Goal: Task Accomplishment & Management: Use online tool/utility

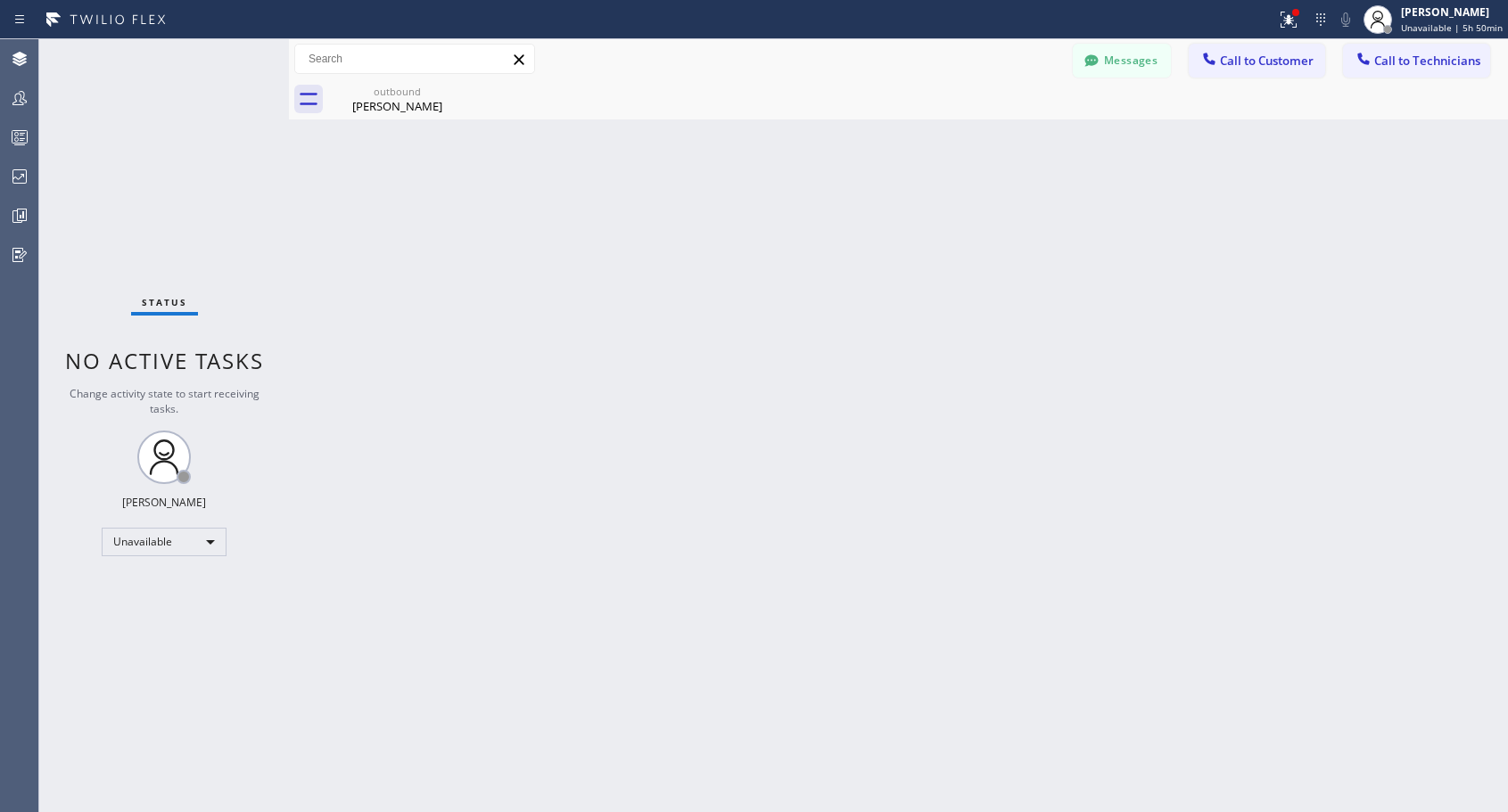
click at [1230, 59] on span "Call to Customer" at bounding box center [1267, 60] width 94 height 16
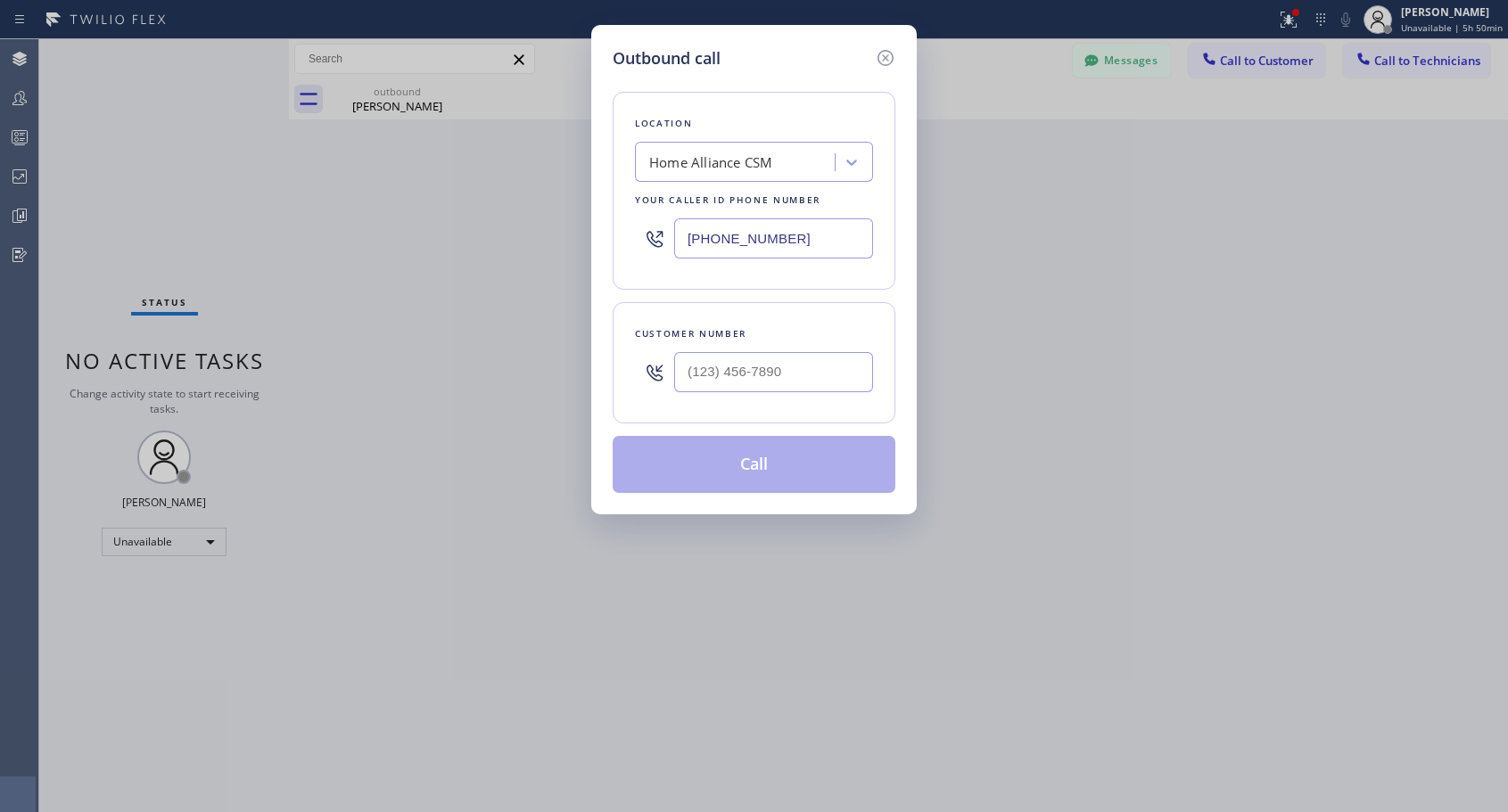
click at [807, 347] on div at bounding box center [773, 372] width 199 height 58
click at [807, 362] on input "(___) ___-____" at bounding box center [773, 372] width 199 height 40
paste input "510) 457-5292"
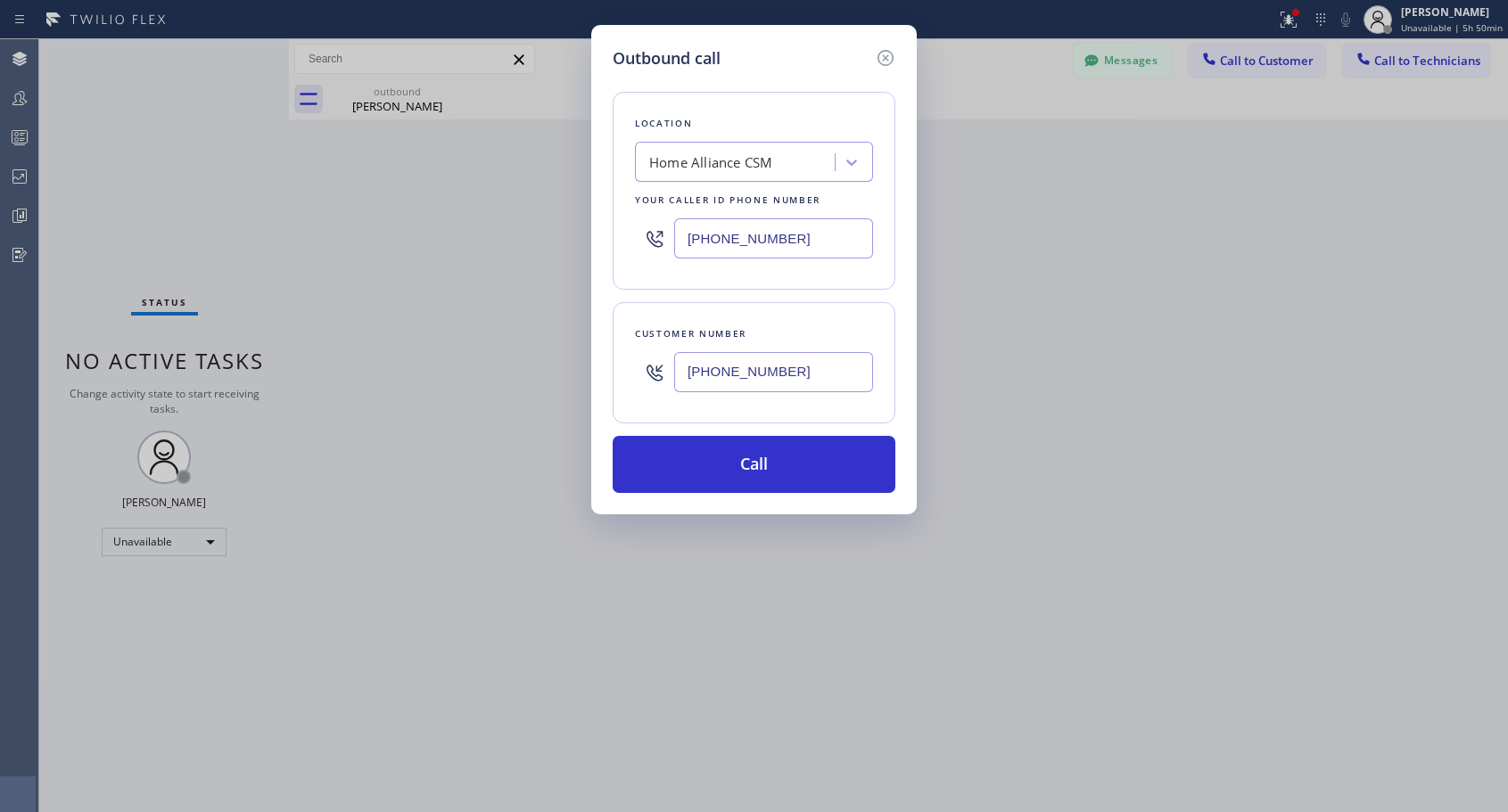
type input "[PHONE_NUMBER]"
click at [792, 457] on button "Call" at bounding box center [753, 465] width 282 height 57
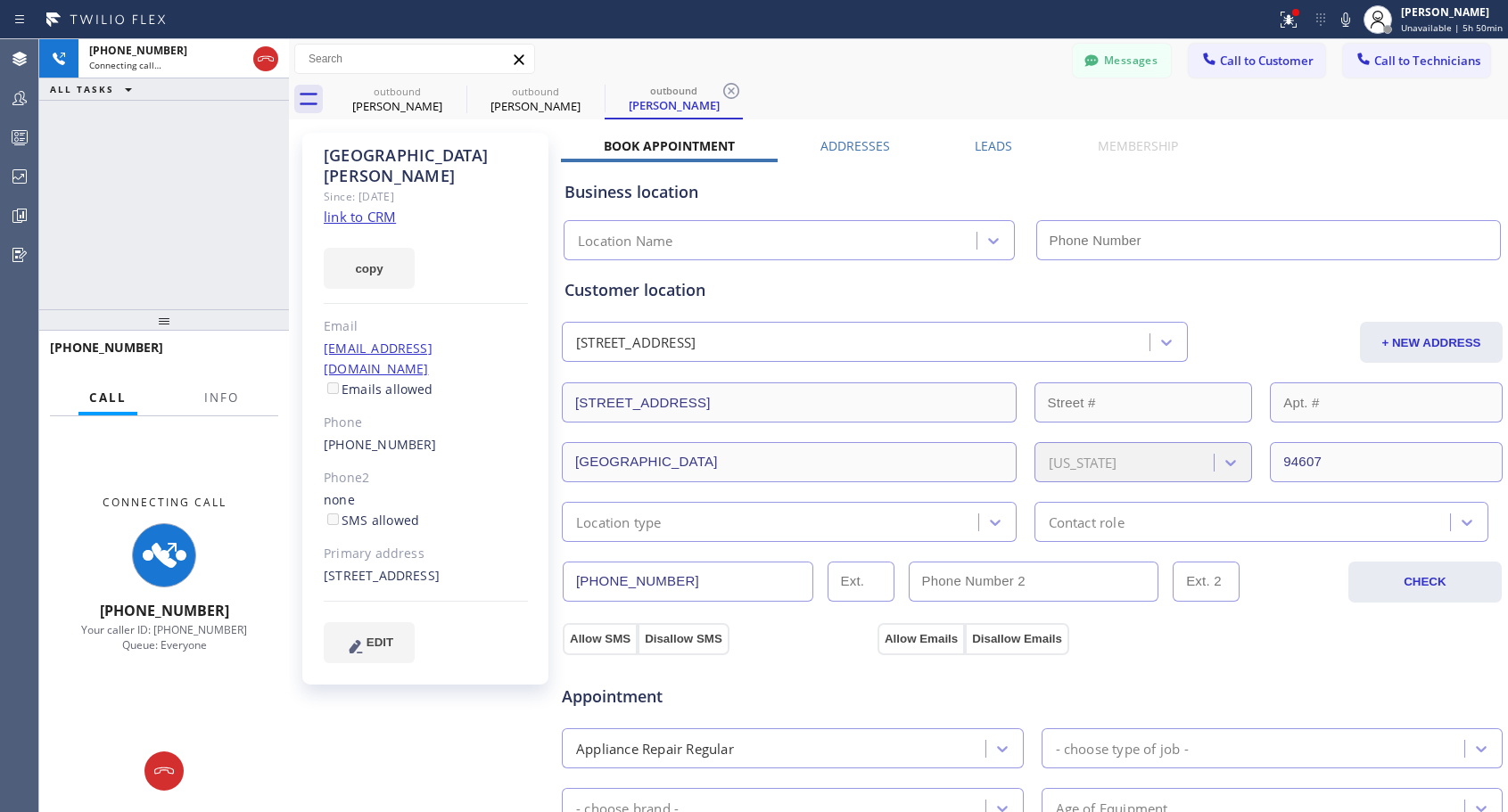
type input "[PHONE_NUMBER]"
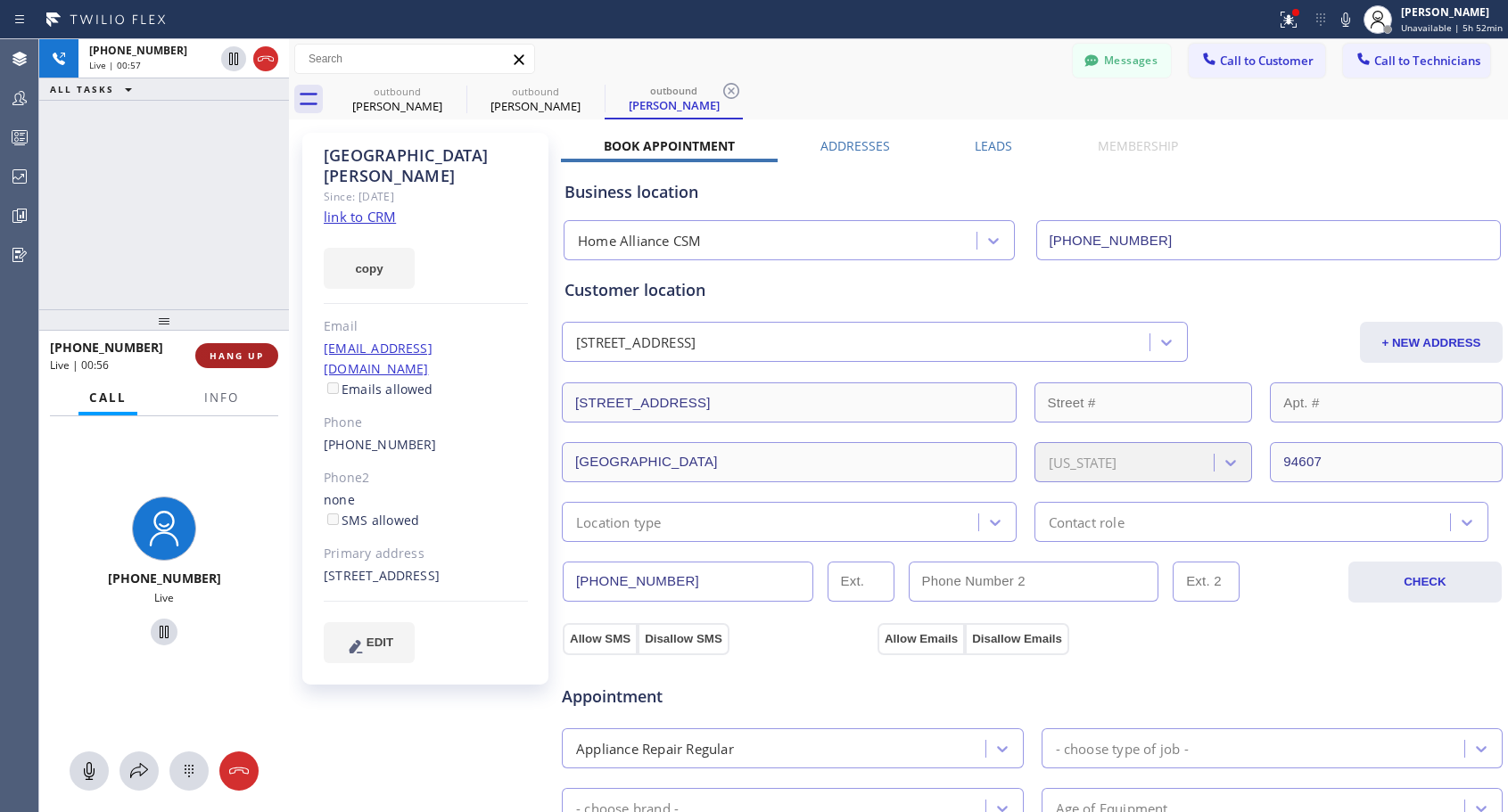
click at [254, 354] on span "HANG UP" at bounding box center [236, 355] width 55 height 12
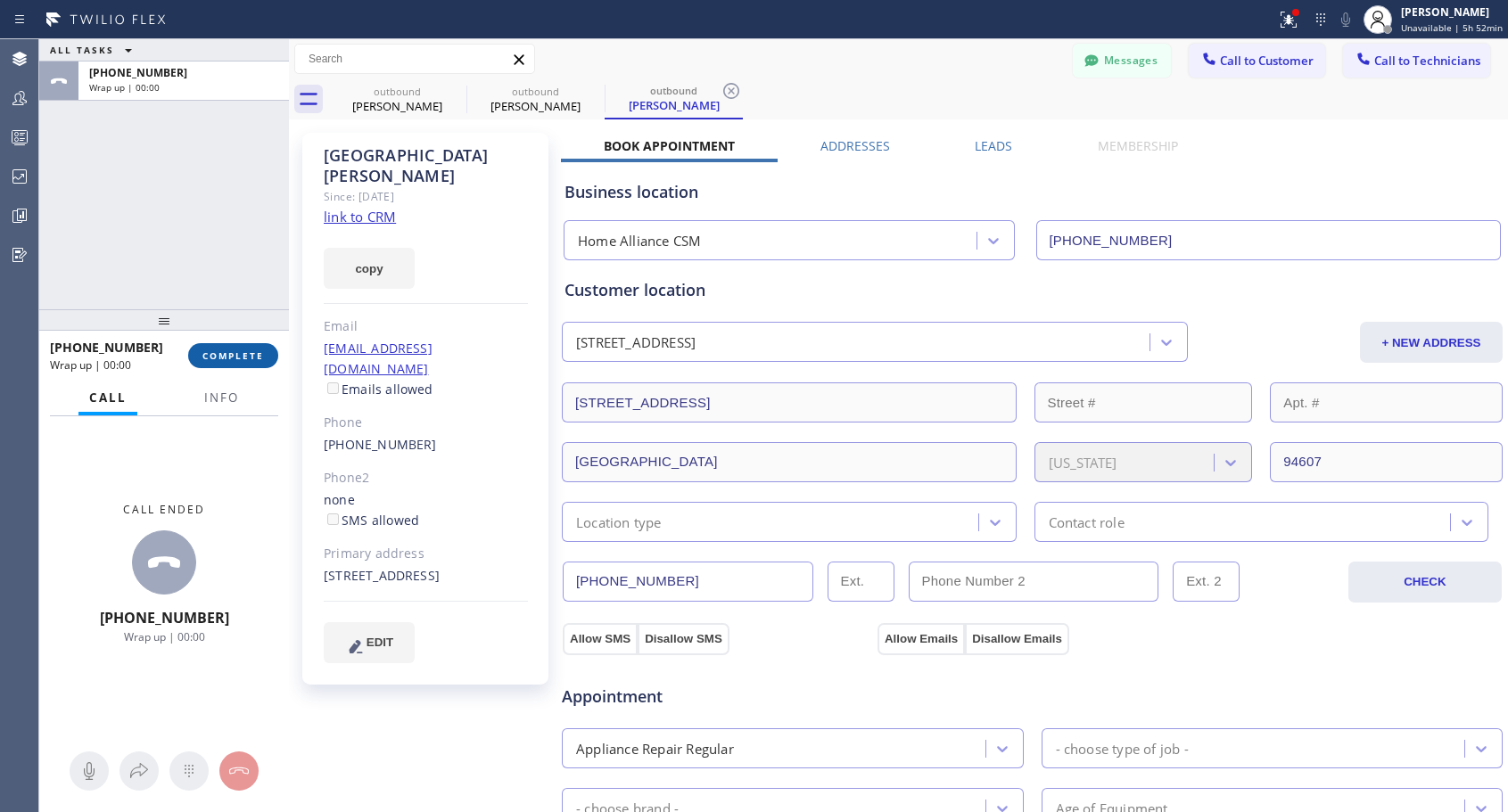
click at [254, 354] on span "COMPLETE" at bounding box center [233, 355] width 61 height 12
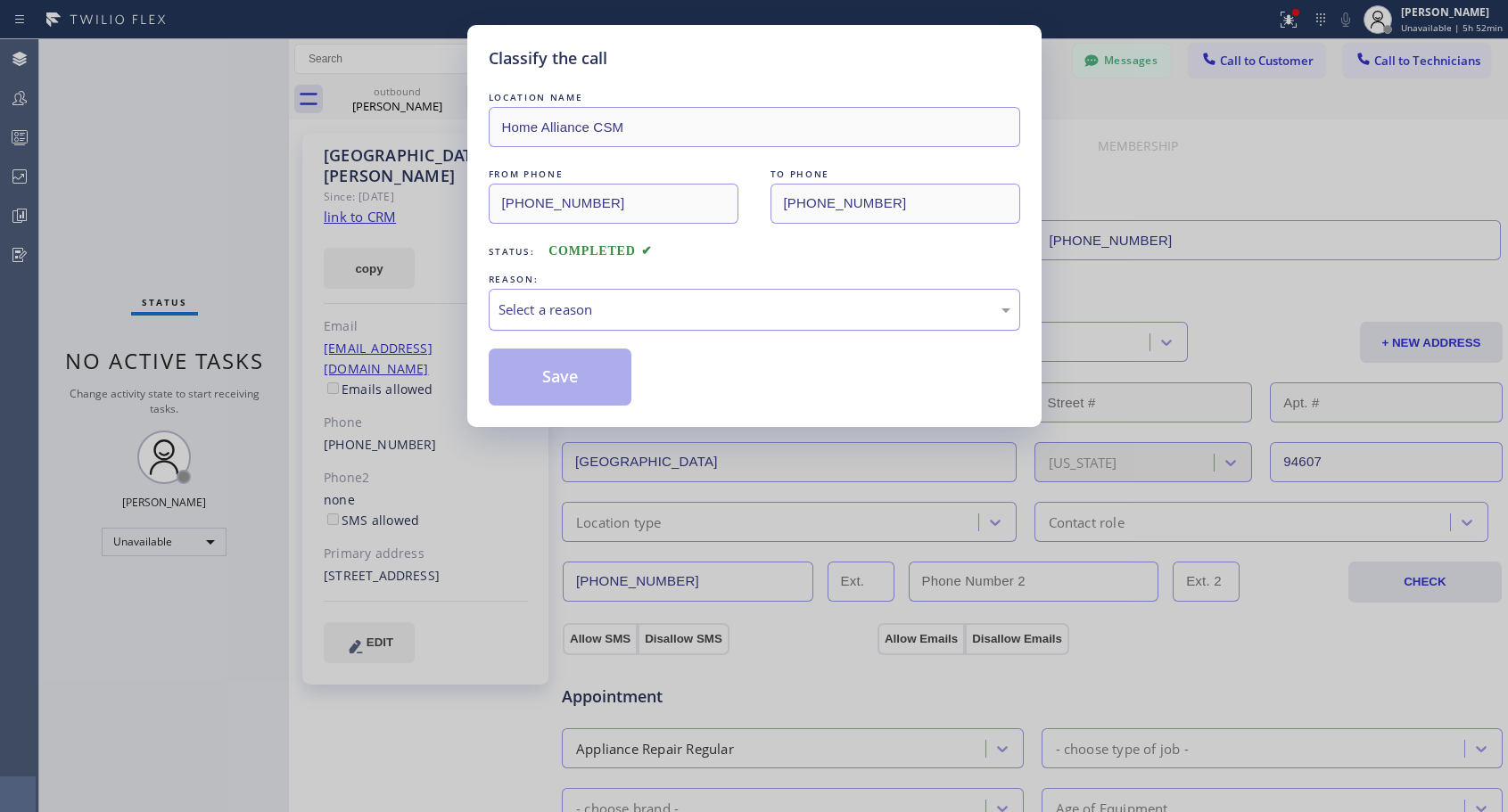
click at [698, 314] on div "Select a reason" at bounding box center [754, 309] width 512 height 20
click at [576, 376] on button "Save" at bounding box center [561, 377] width 144 height 57
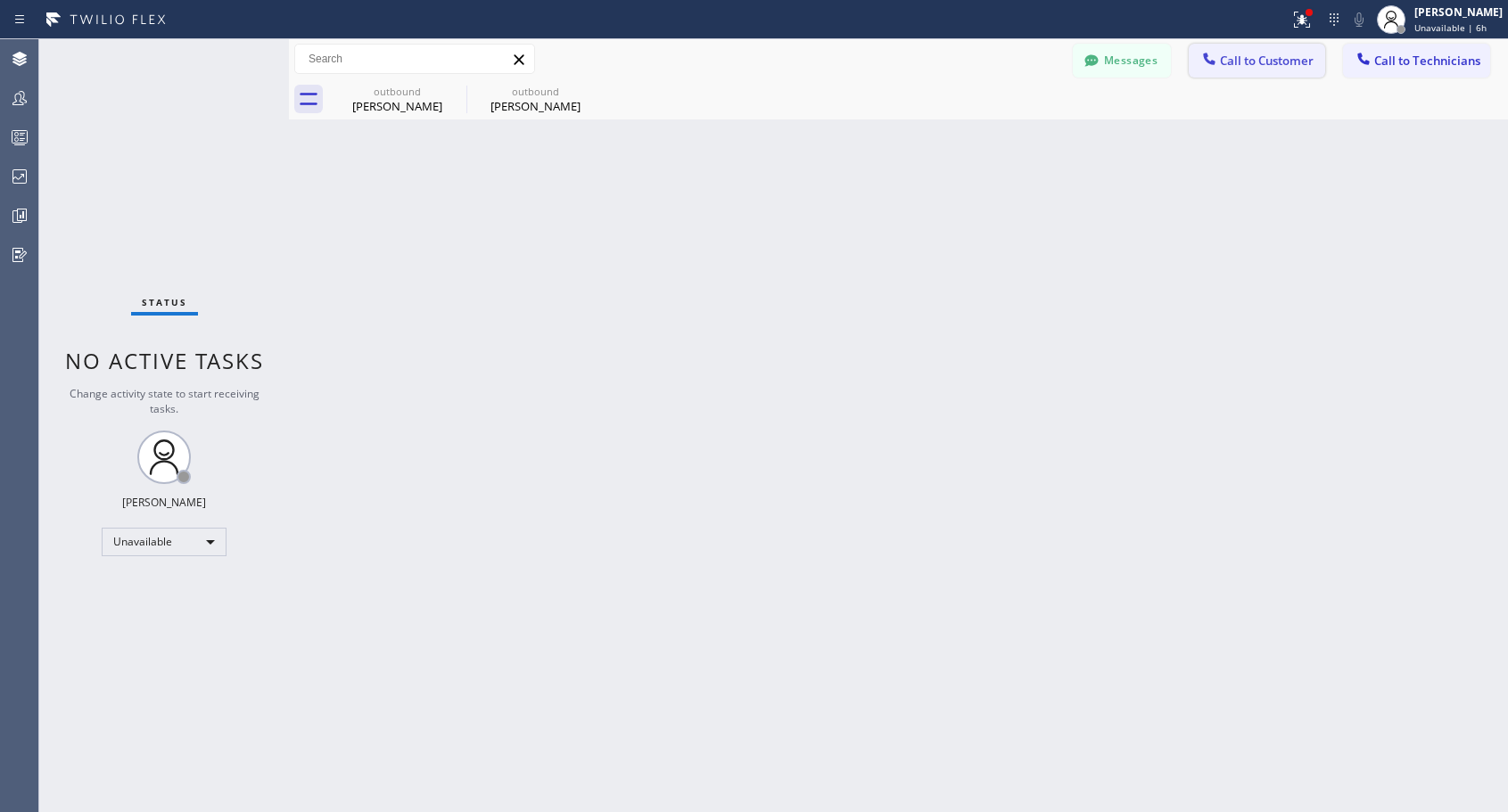
click at [1258, 68] on span "Call to Customer" at bounding box center [1267, 60] width 94 height 16
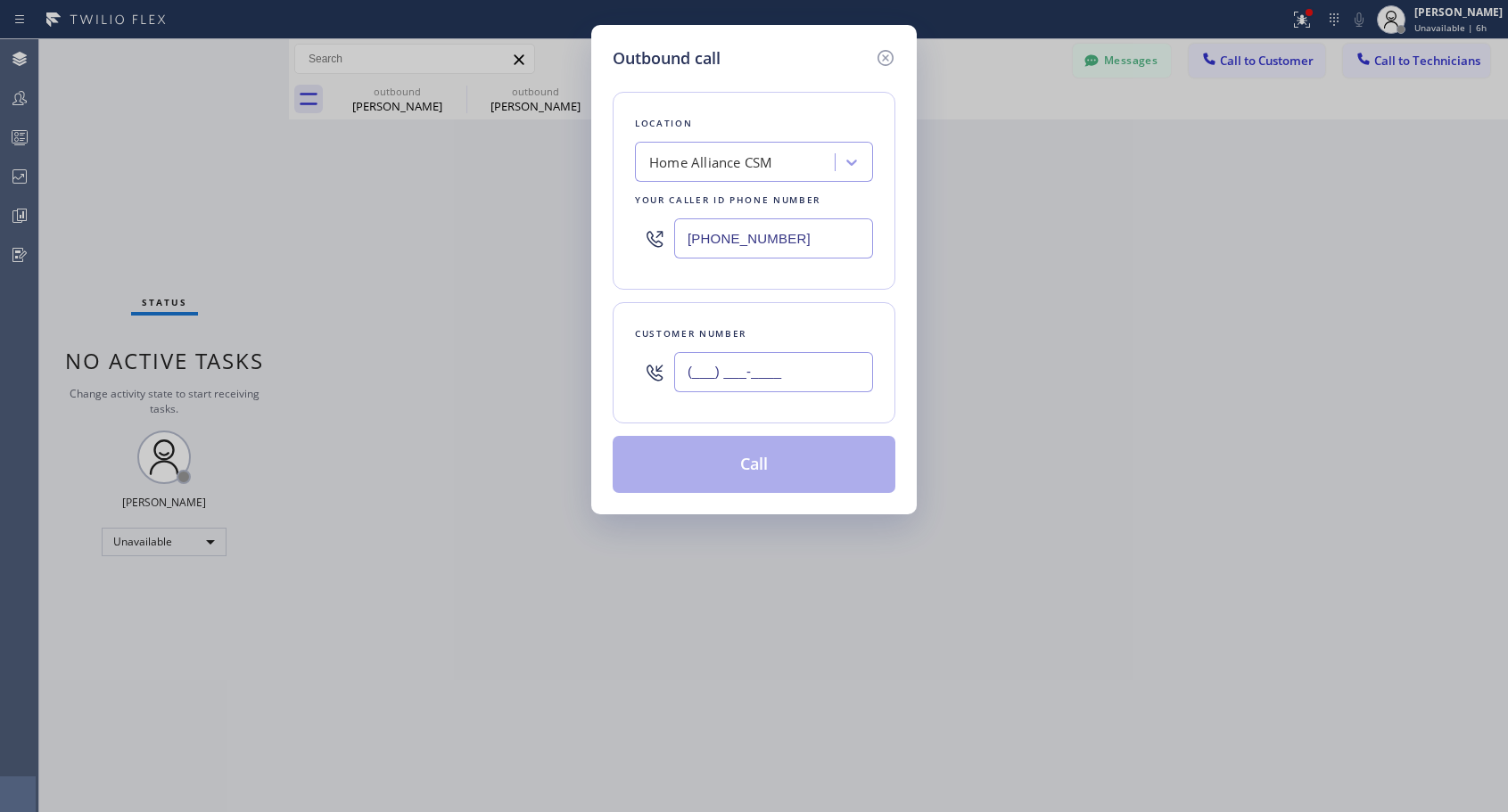
click at [800, 377] on input "(___) ___-____" at bounding box center [773, 372] width 199 height 40
paste input "954) 816-4166"
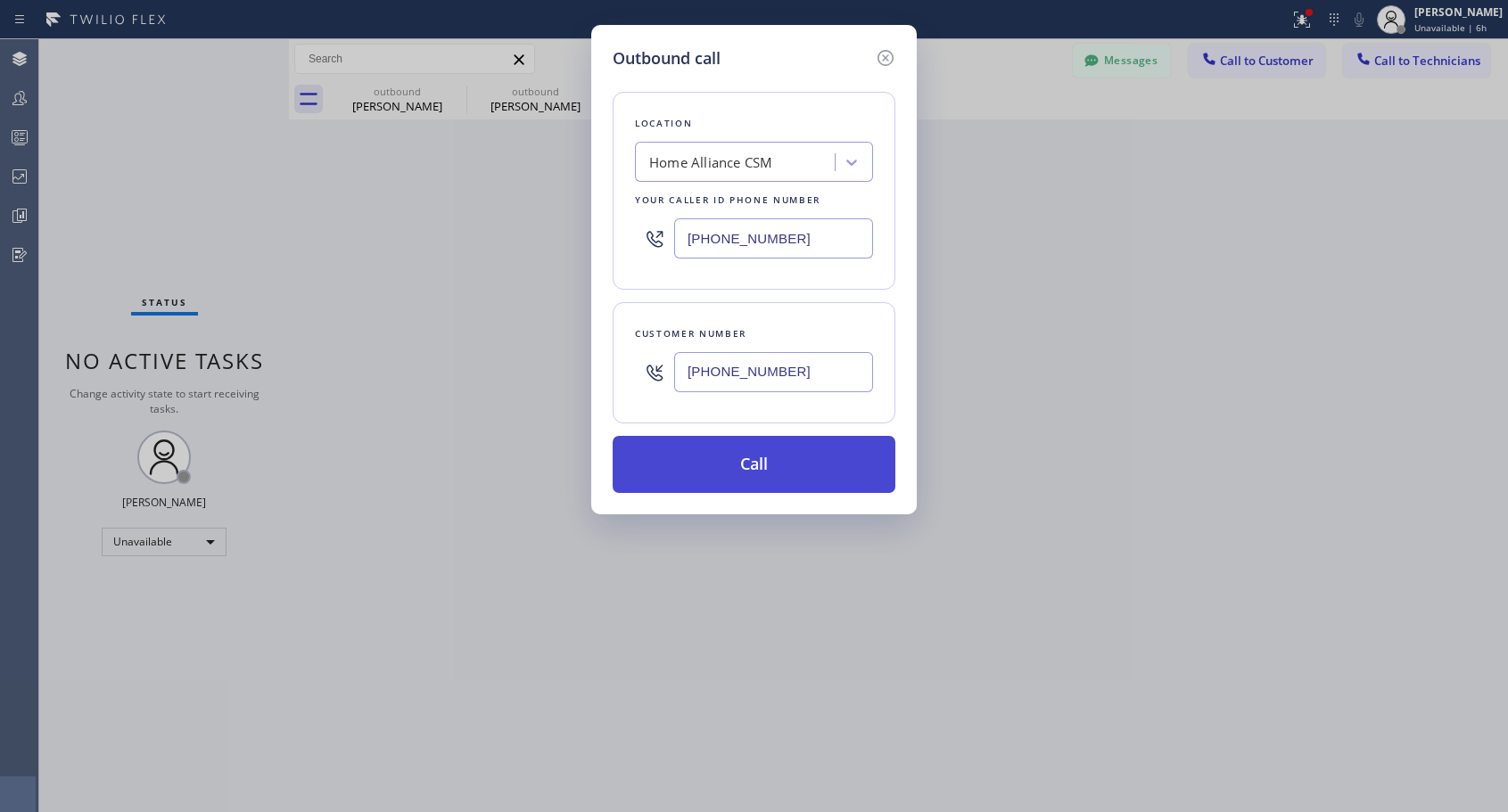
type input "[PHONE_NUMBER]"
click at [784, 469] on button "Call" at bounding box center [753, 465] width 282 height 57
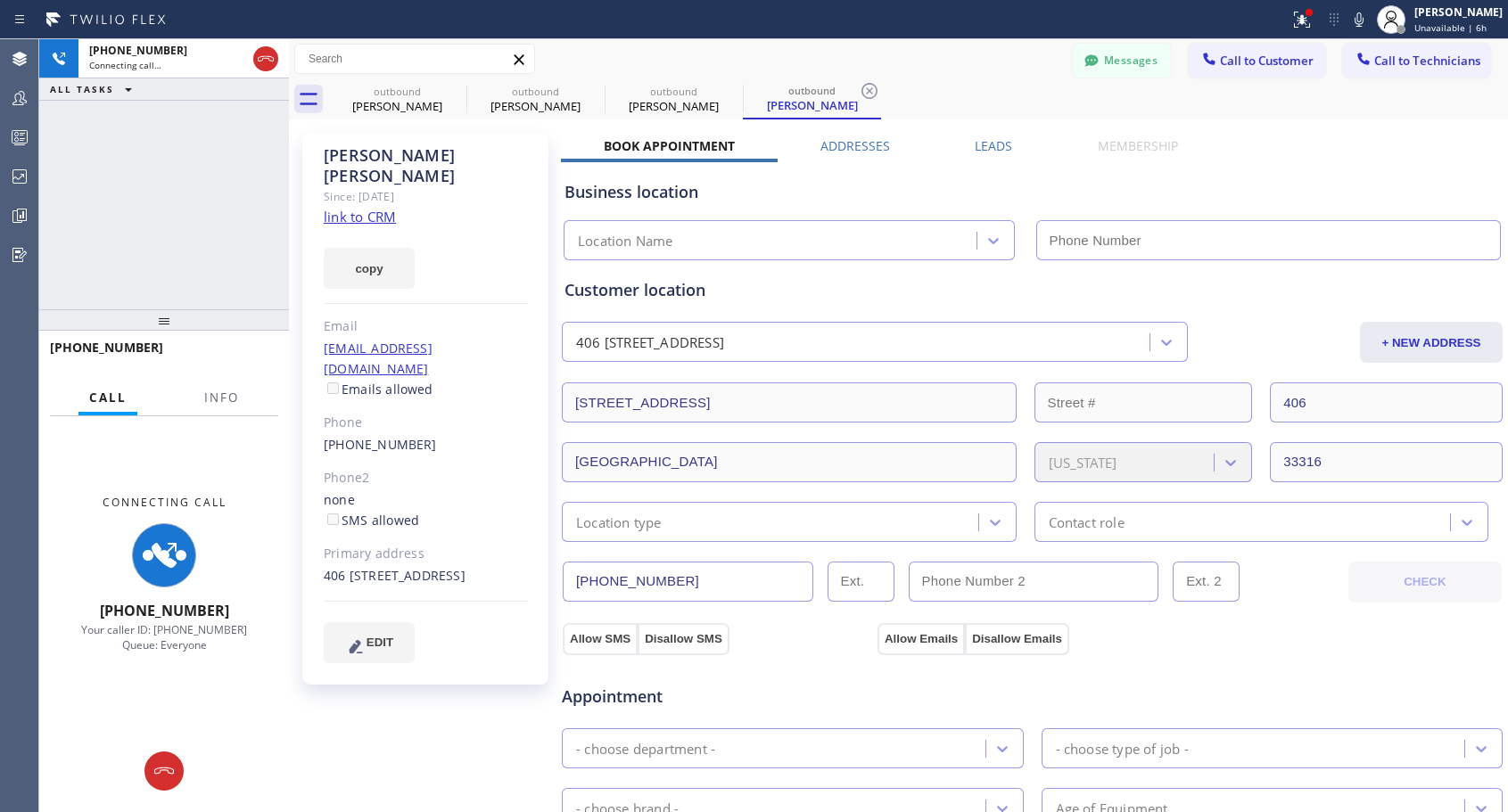
type input "[PHONE_NUMBER]"
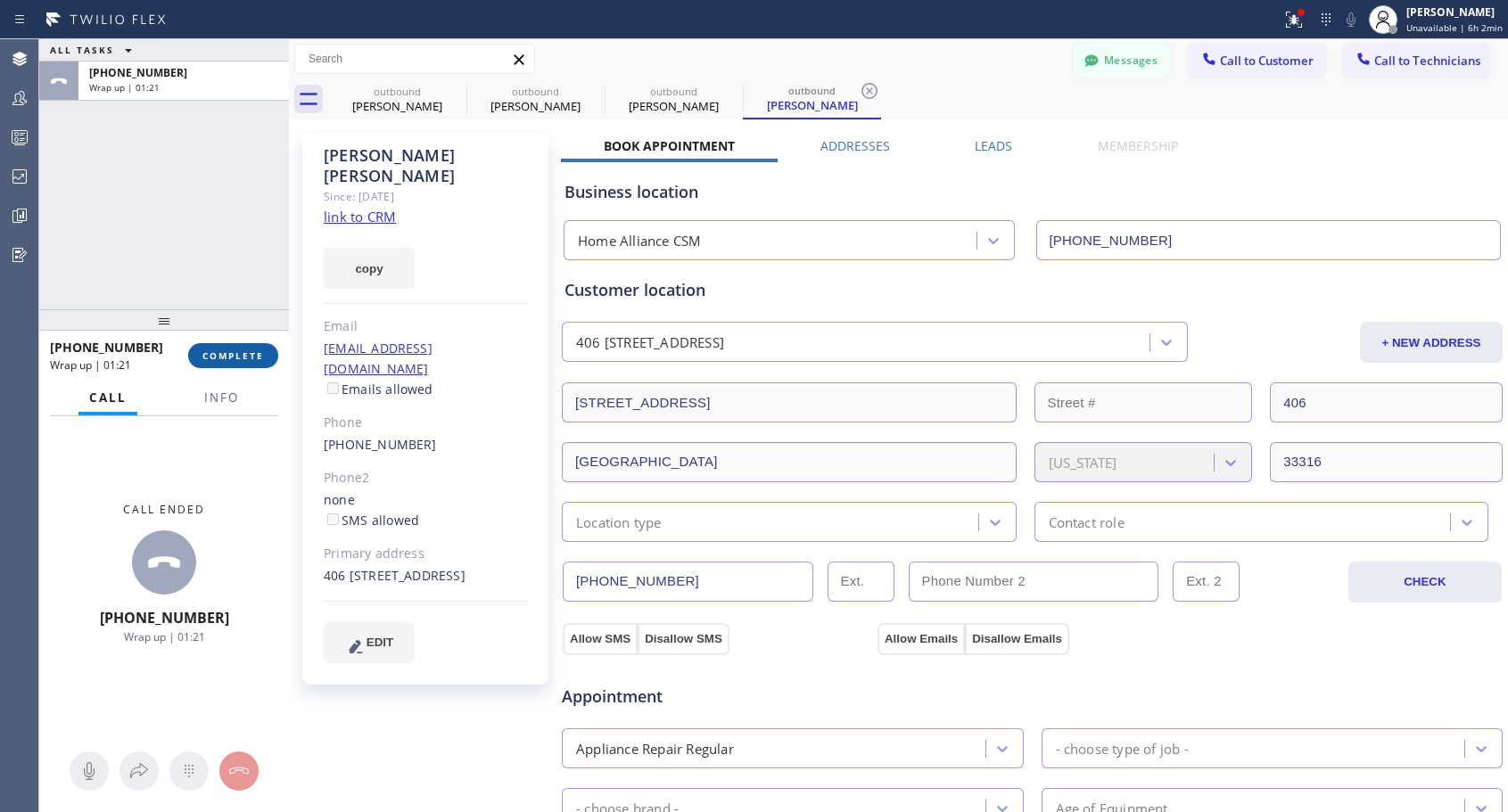
click at [218, 356] on span "COMPLETE" at bounding box center [233, 355] width 61 height 12
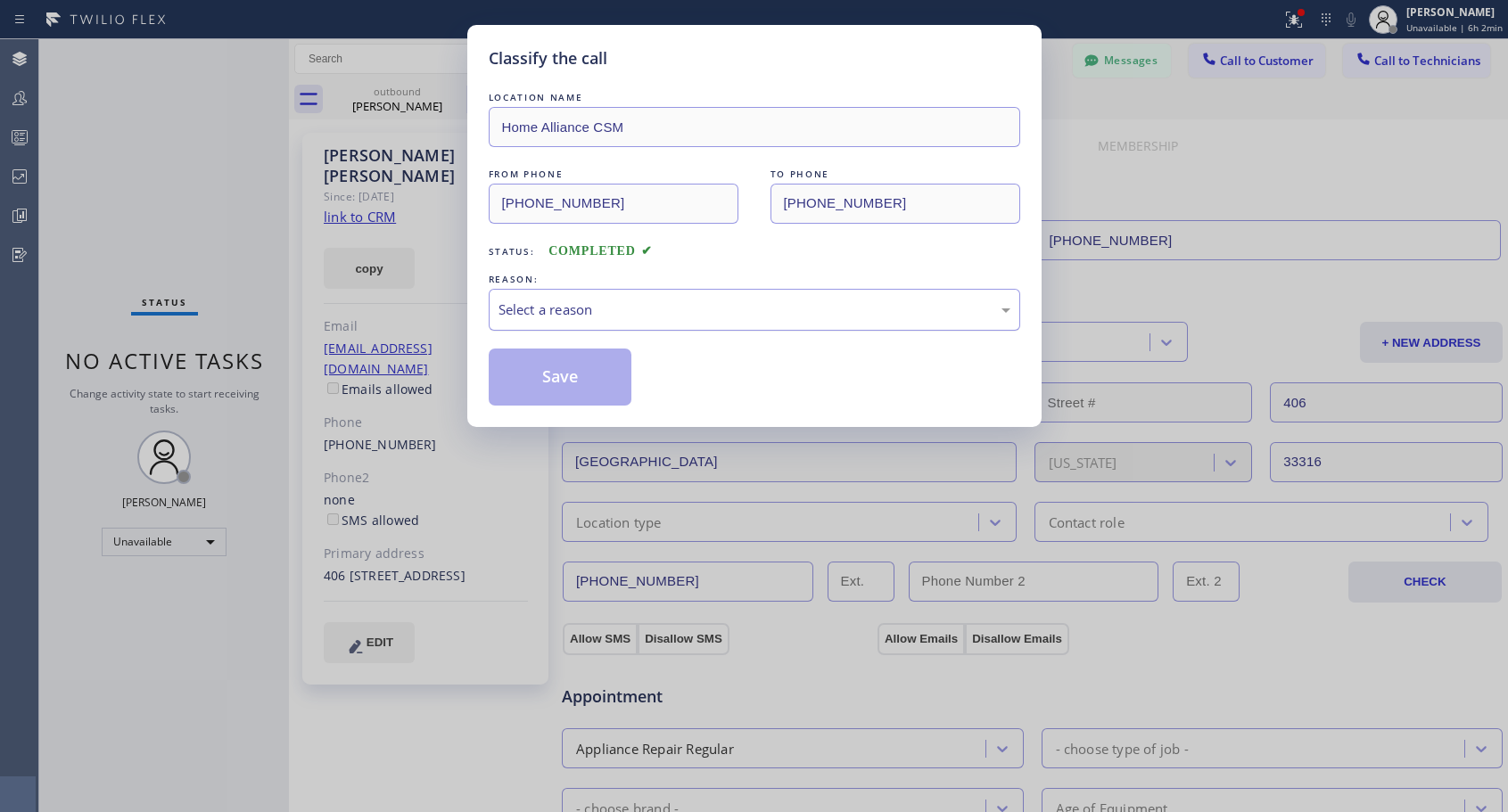
click at [769, 303] on div "Select a reason" at bounding box center [754, 309] width 512 height 20
click at [592, 387] on button "Save" at bounding box center [561, 377] width 144 height 57
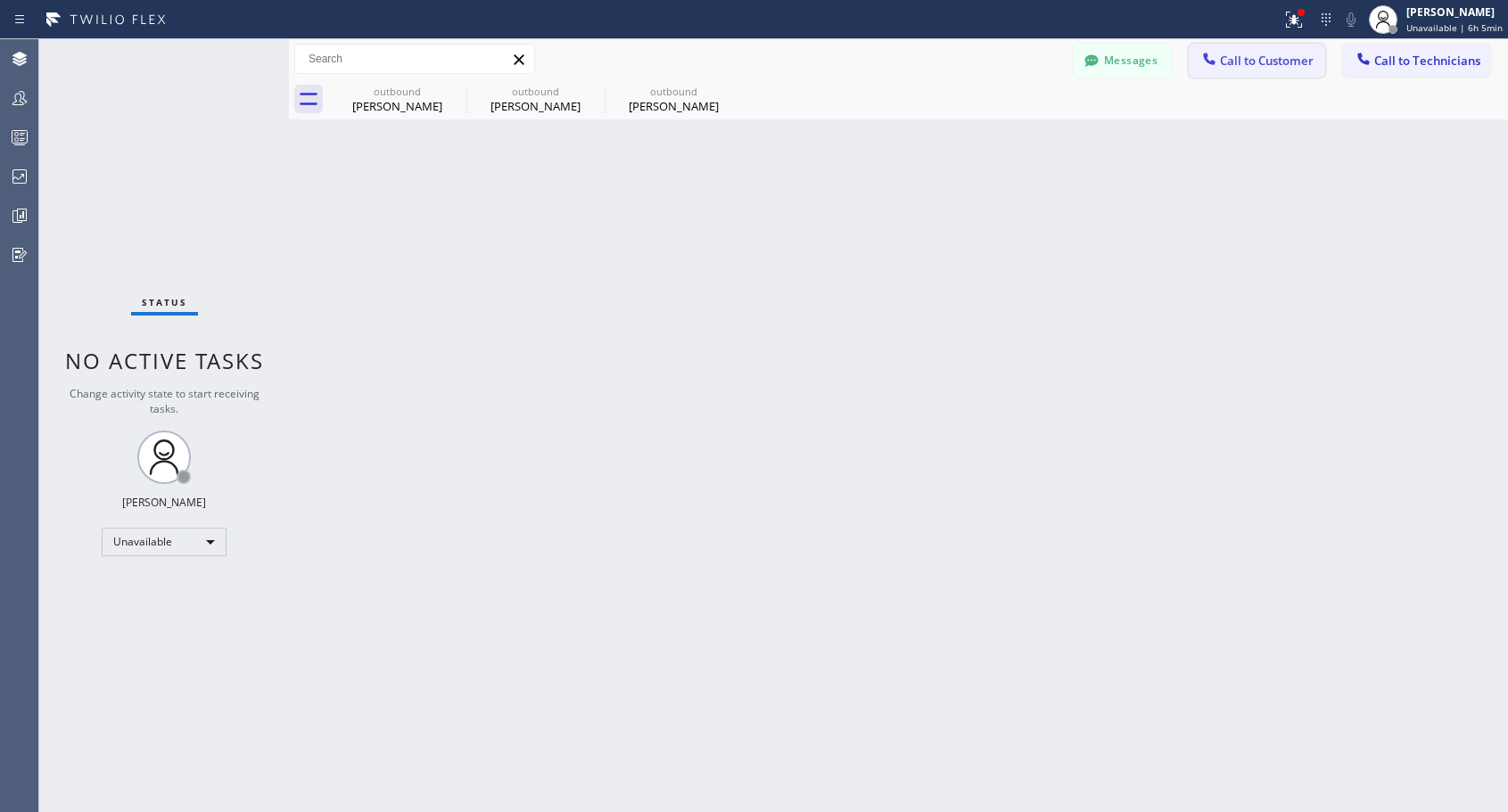
click at [1287, 58] on span "Call to Customer" at bounding box center [1267, 60] width 94 height 16
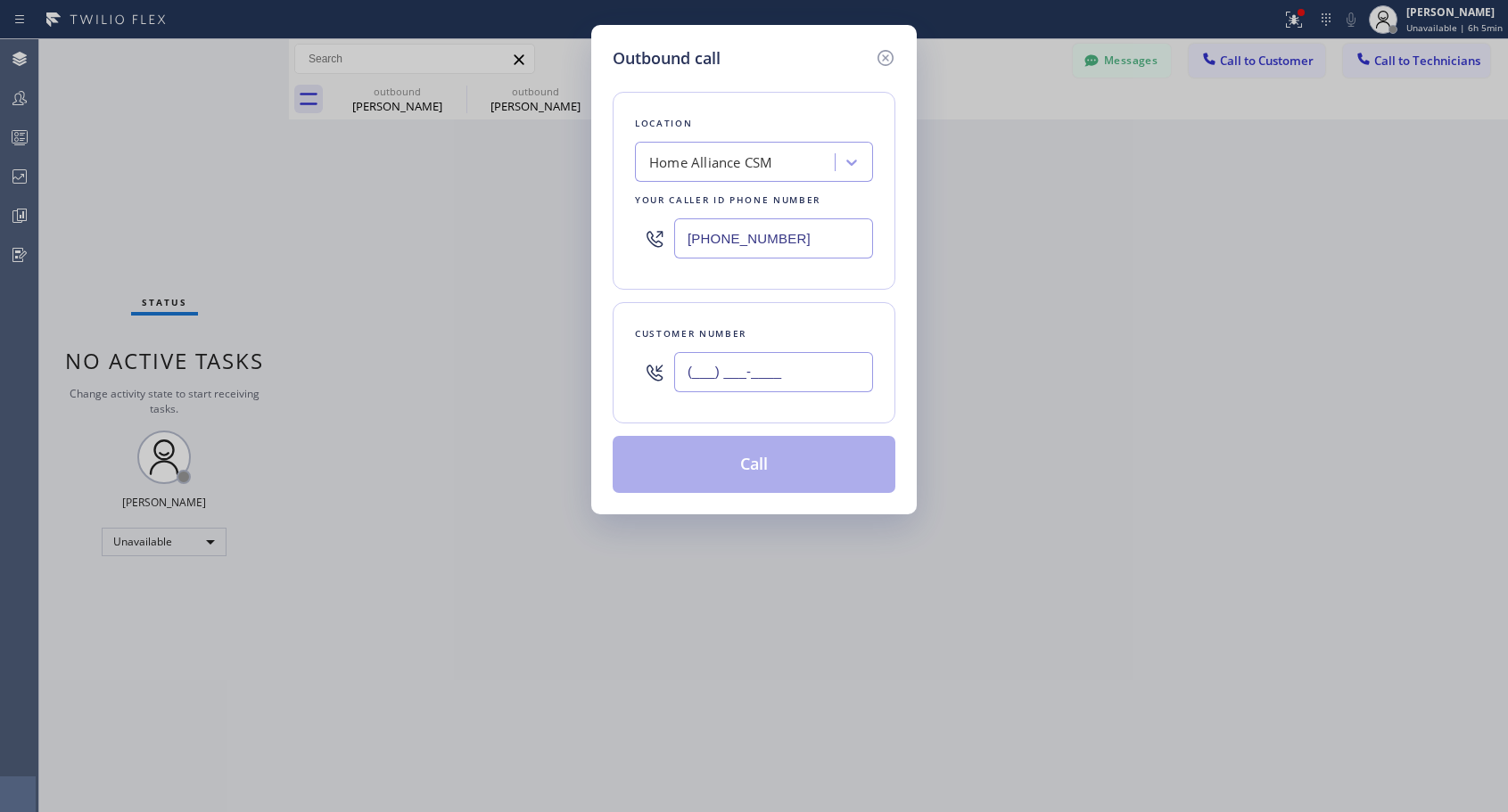
click at [843, 359] on input "(___) ___-____" at bounding box center [773, 372] width 199 height 40
paste input "408) 791-6570"
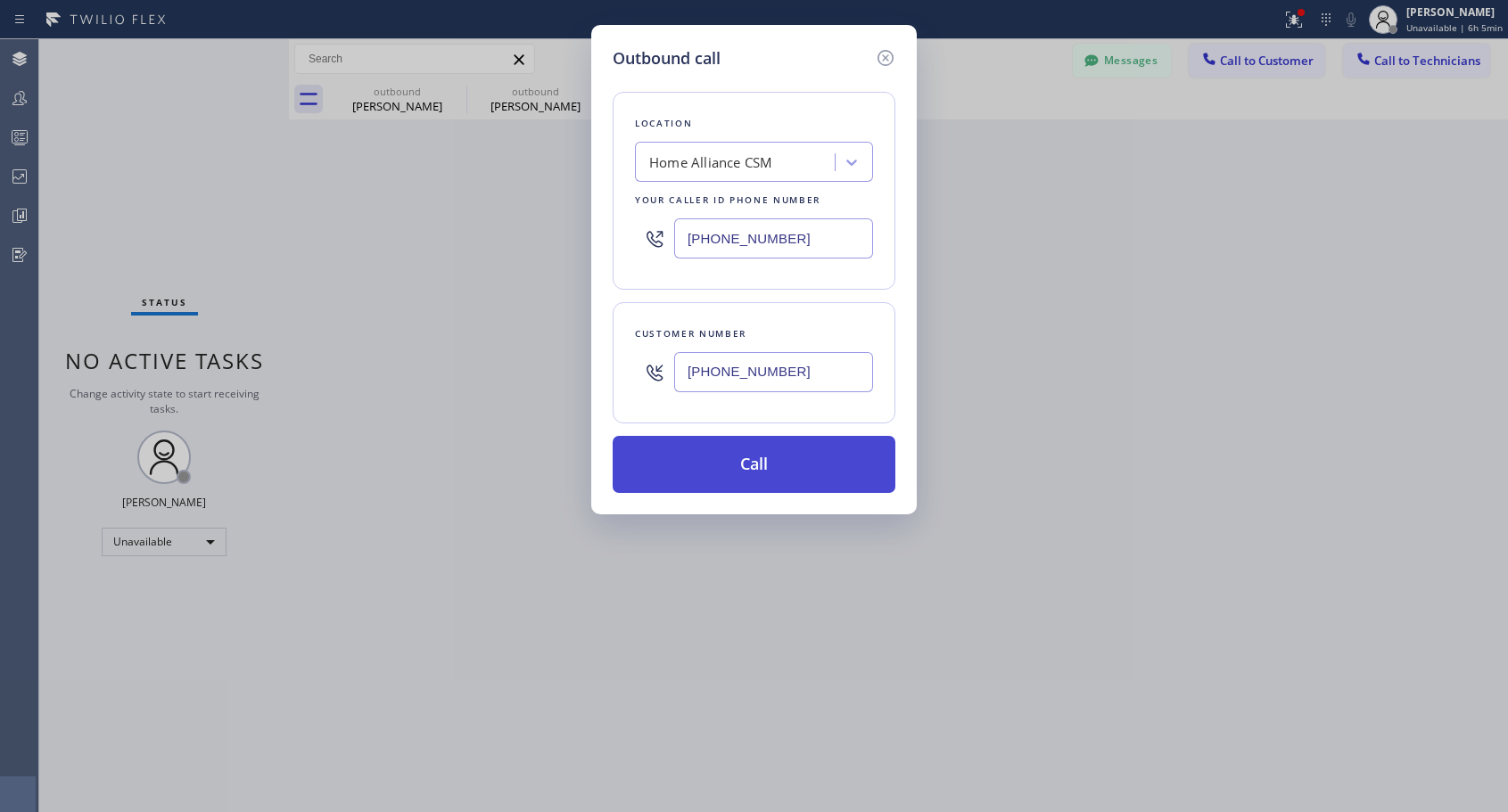
type input "[PHONE_NUMBER]"
click at [728, 472] on button "Call" at bounding box center [753, 465] width 282 height 57
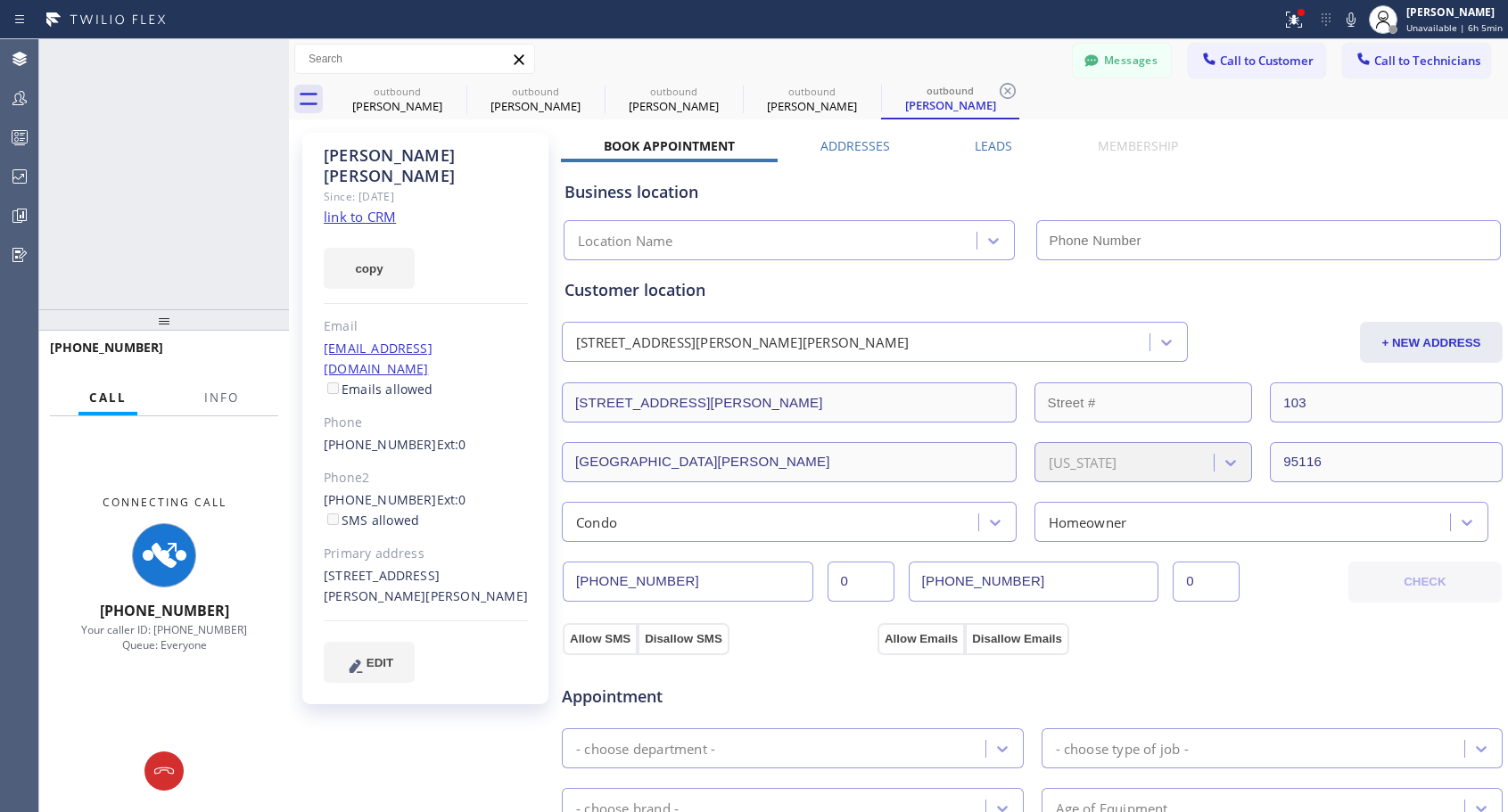
type input "[PHONE_NUMBER]"
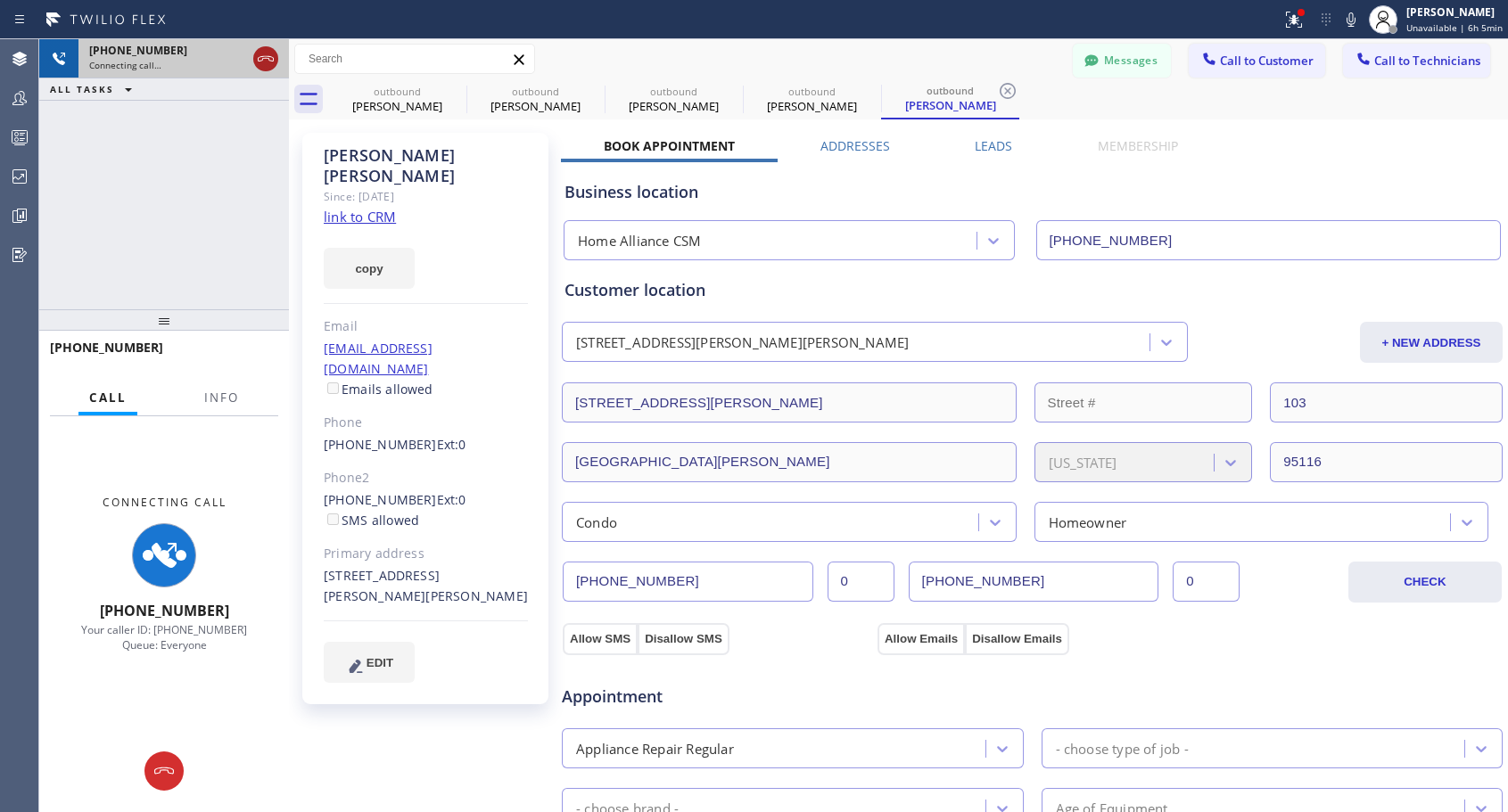
click at [268, 57] on icon at bounding box center [265, 58] width 21 height 21
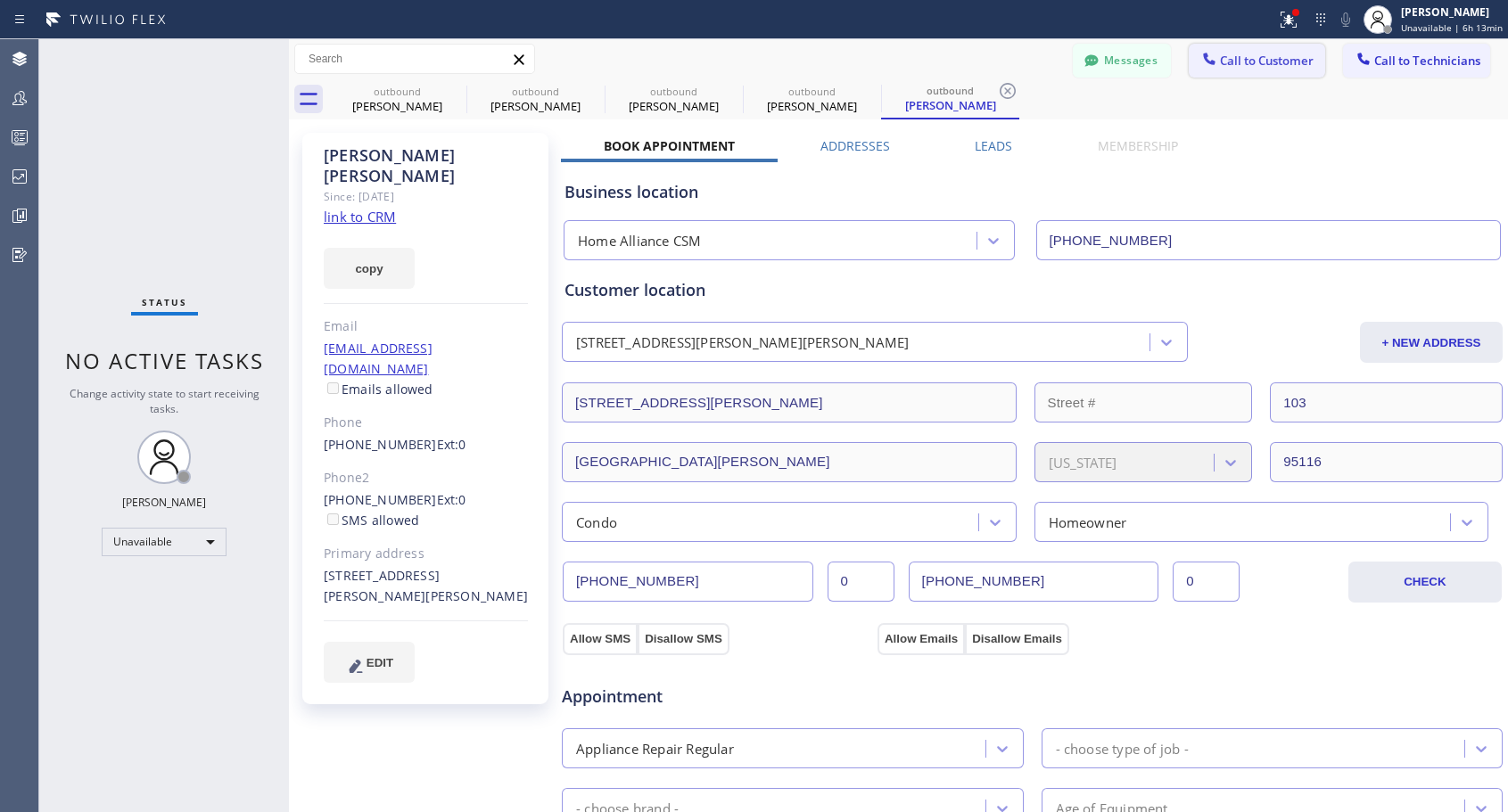
click at [1240, 60] on span "Call to Customer" at bounding box center [1267, 60] width 94 height 16
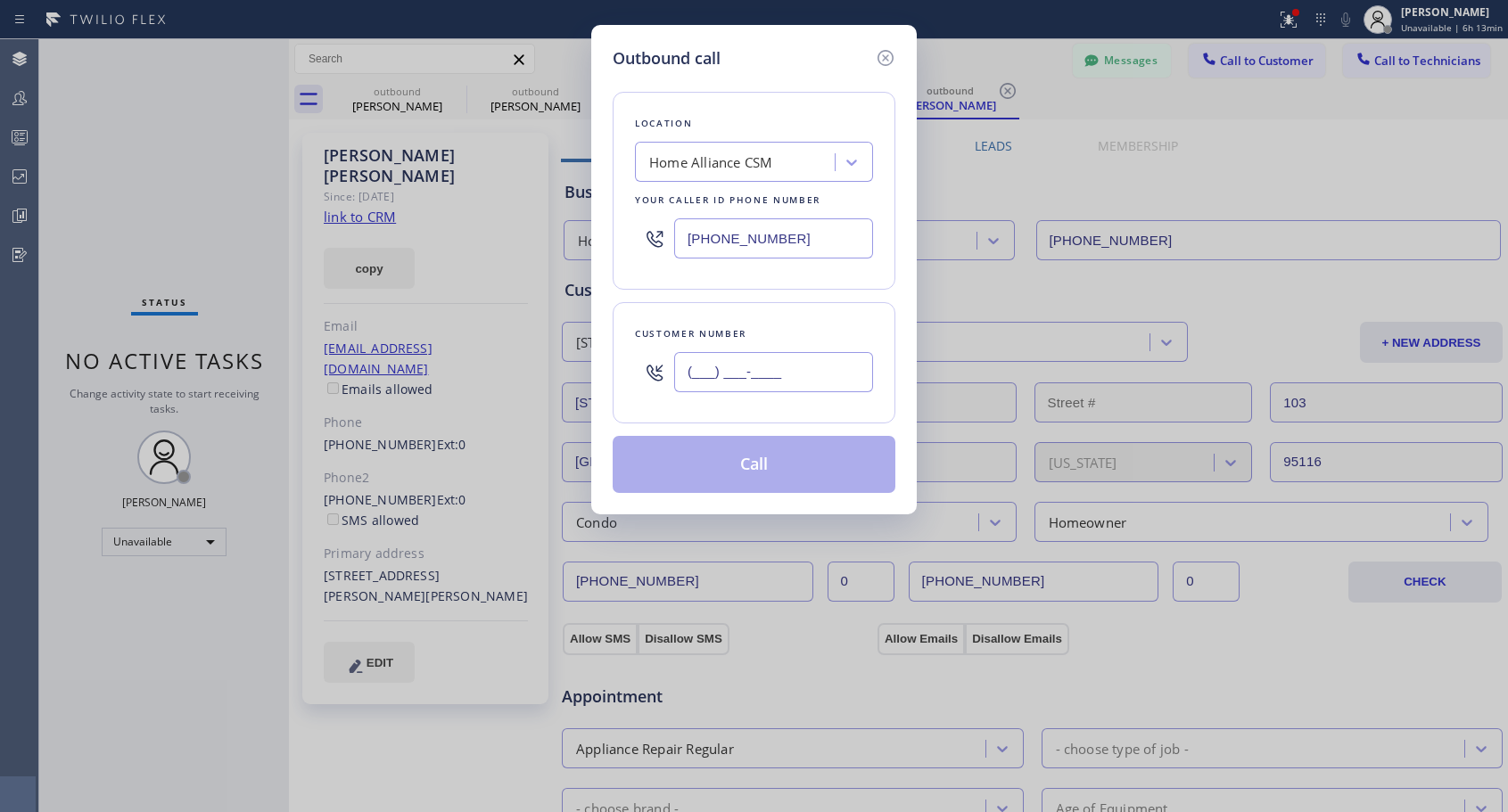
click at [724, 377] on input "(___) ___-____" at bounding box center [773, 372] width 199 height 40
paste input "510) 712-5254"
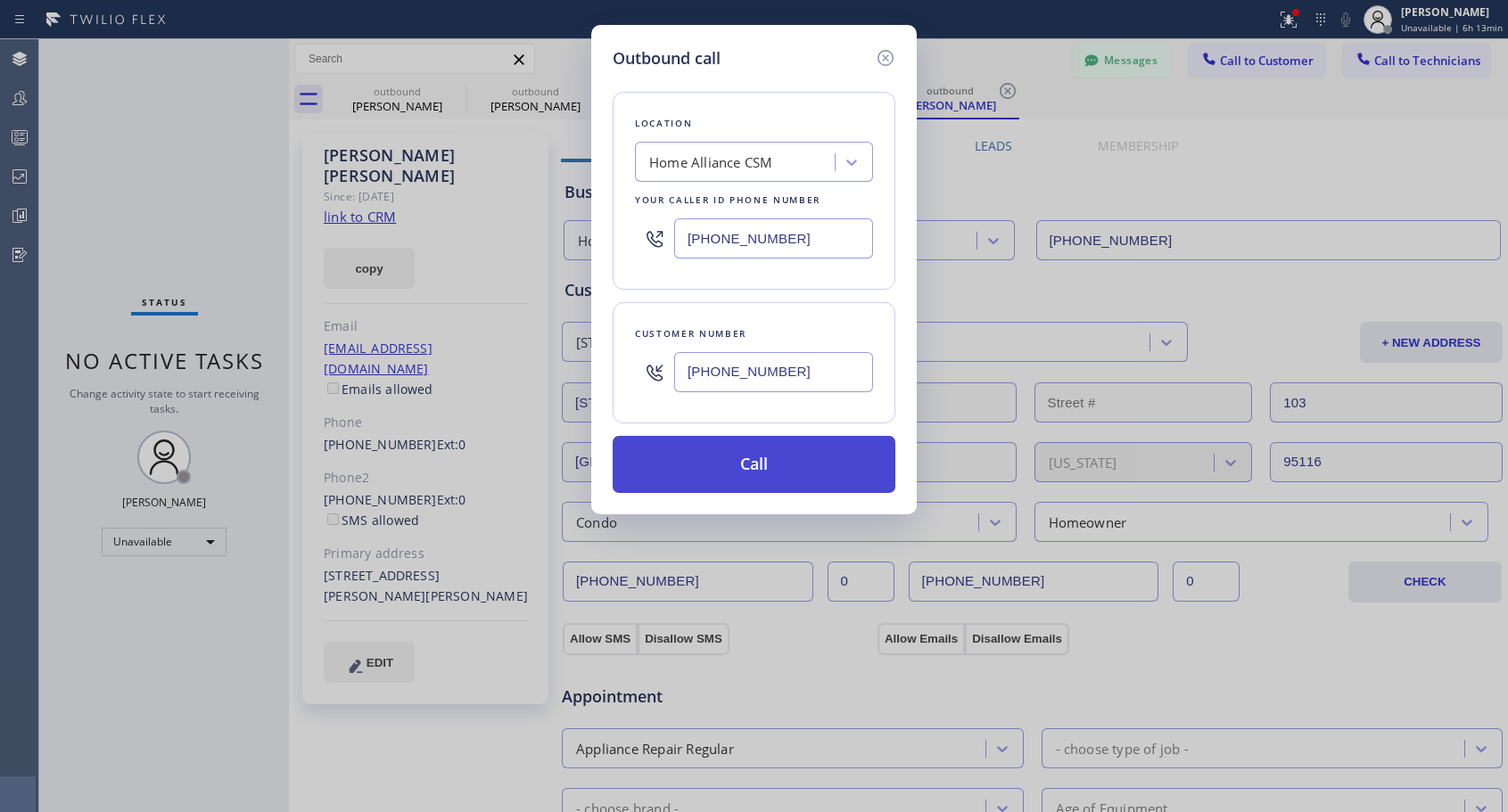
type input "[PHONE_NUMBER]"
click at [742, 463] on button "Call" at bounding box center [753, 465] width 282 height 57
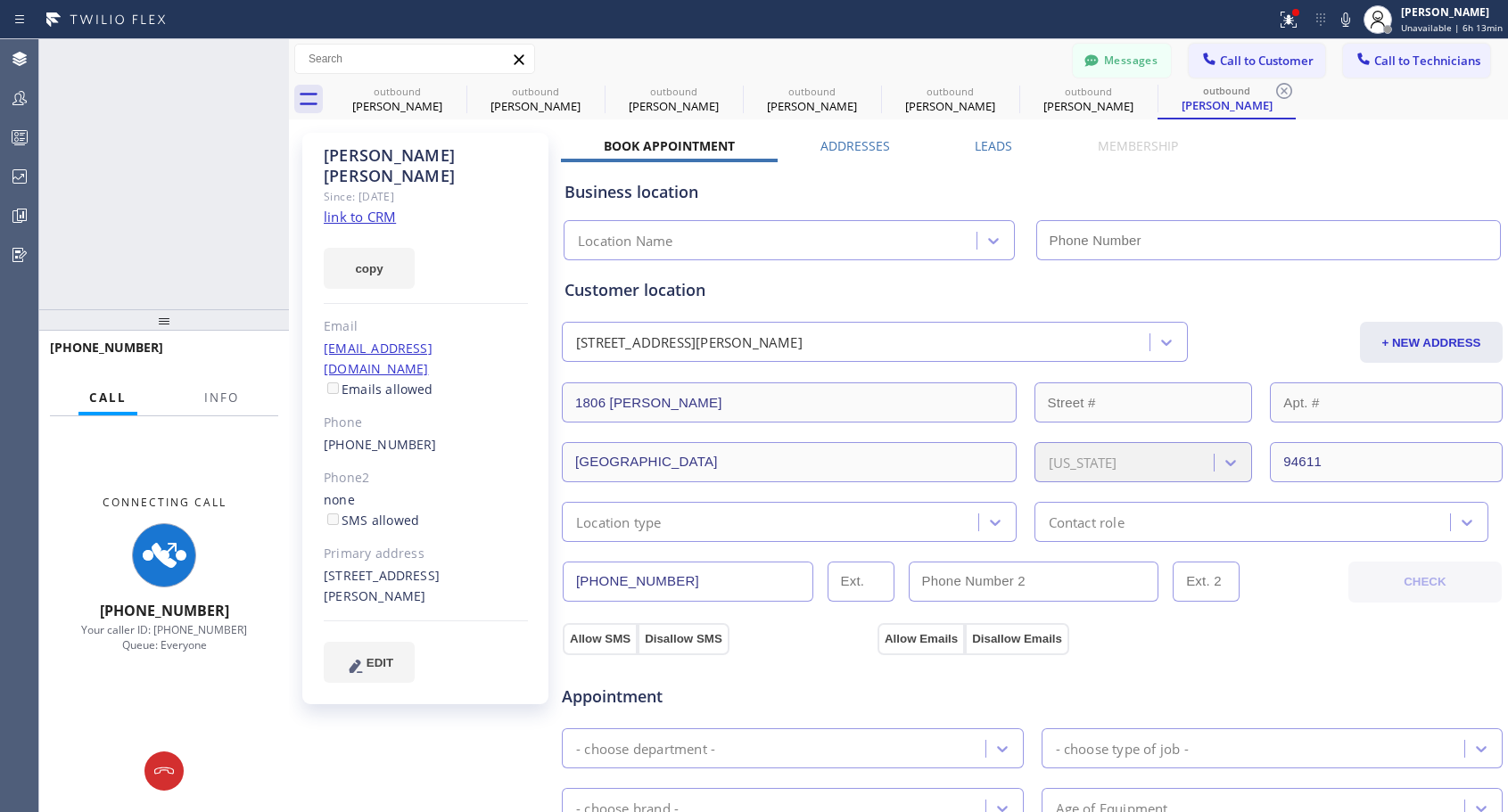
type input "[PHONE_NUMBER]"
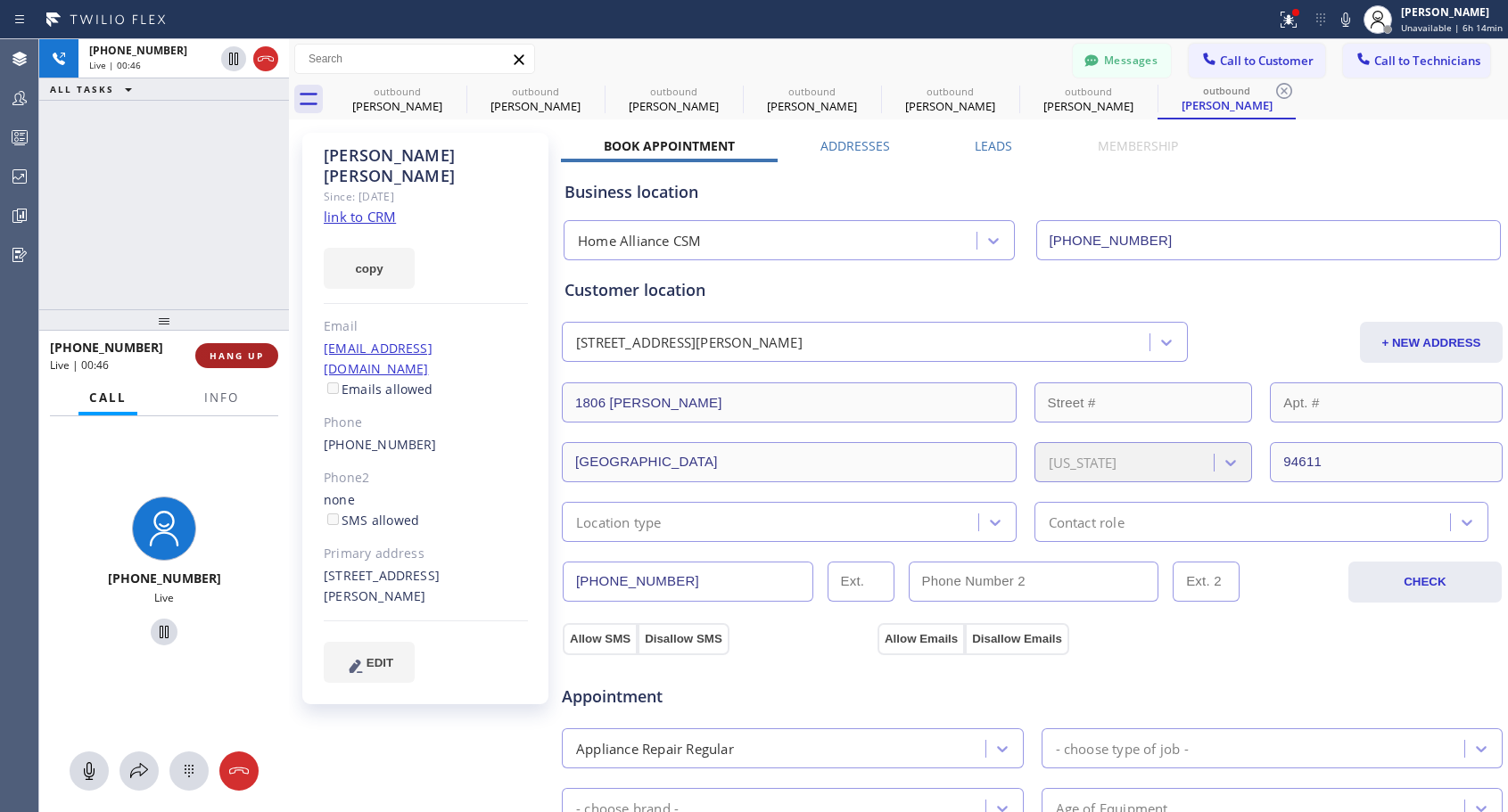
click at [227, 351] on span "HANG UP" at bounding box center [236, 355] width 55 height 12
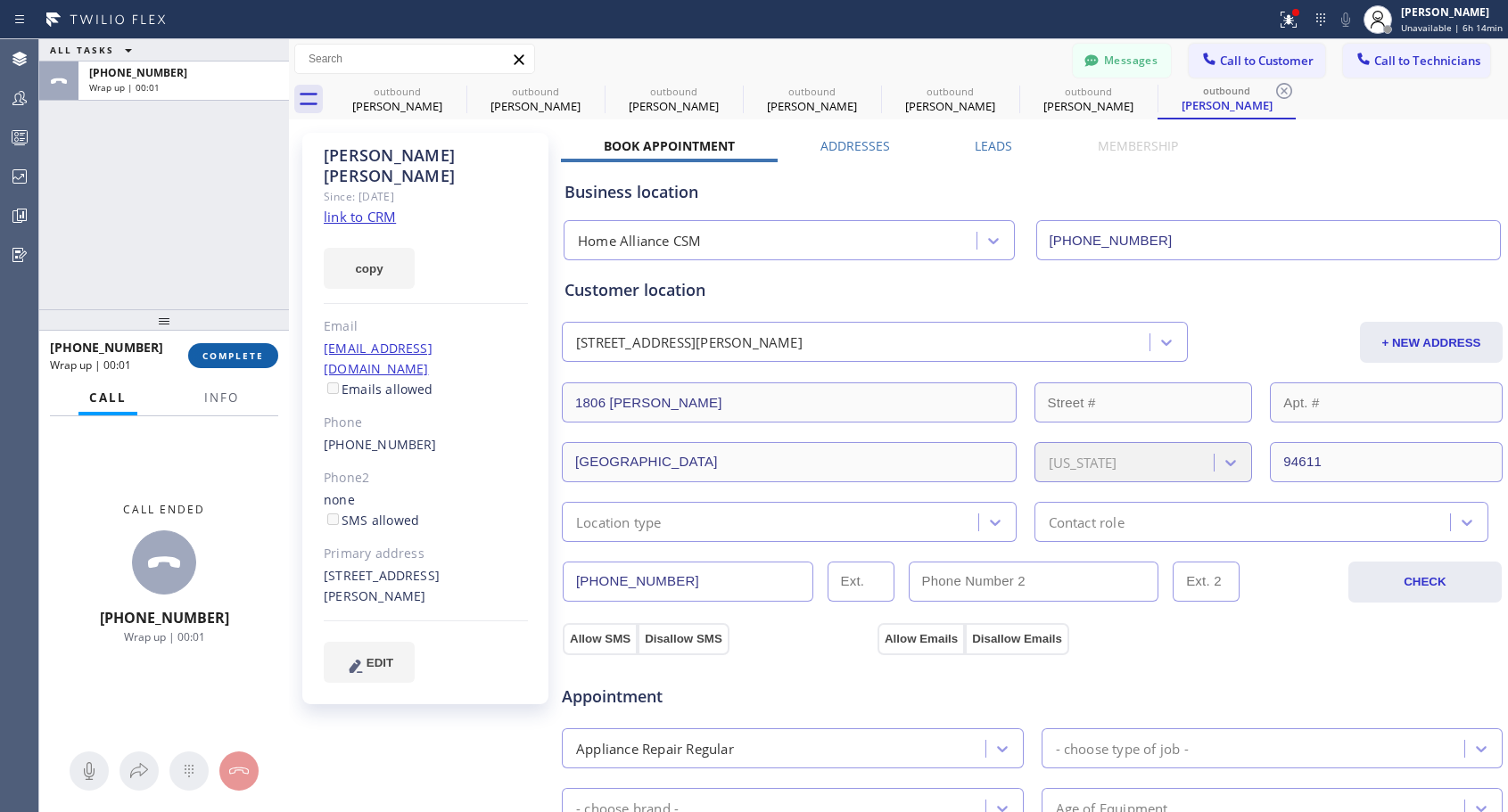
click at [227, 351] on span "COMPLETE" at bounding box center [233, 355] width 61 height 12
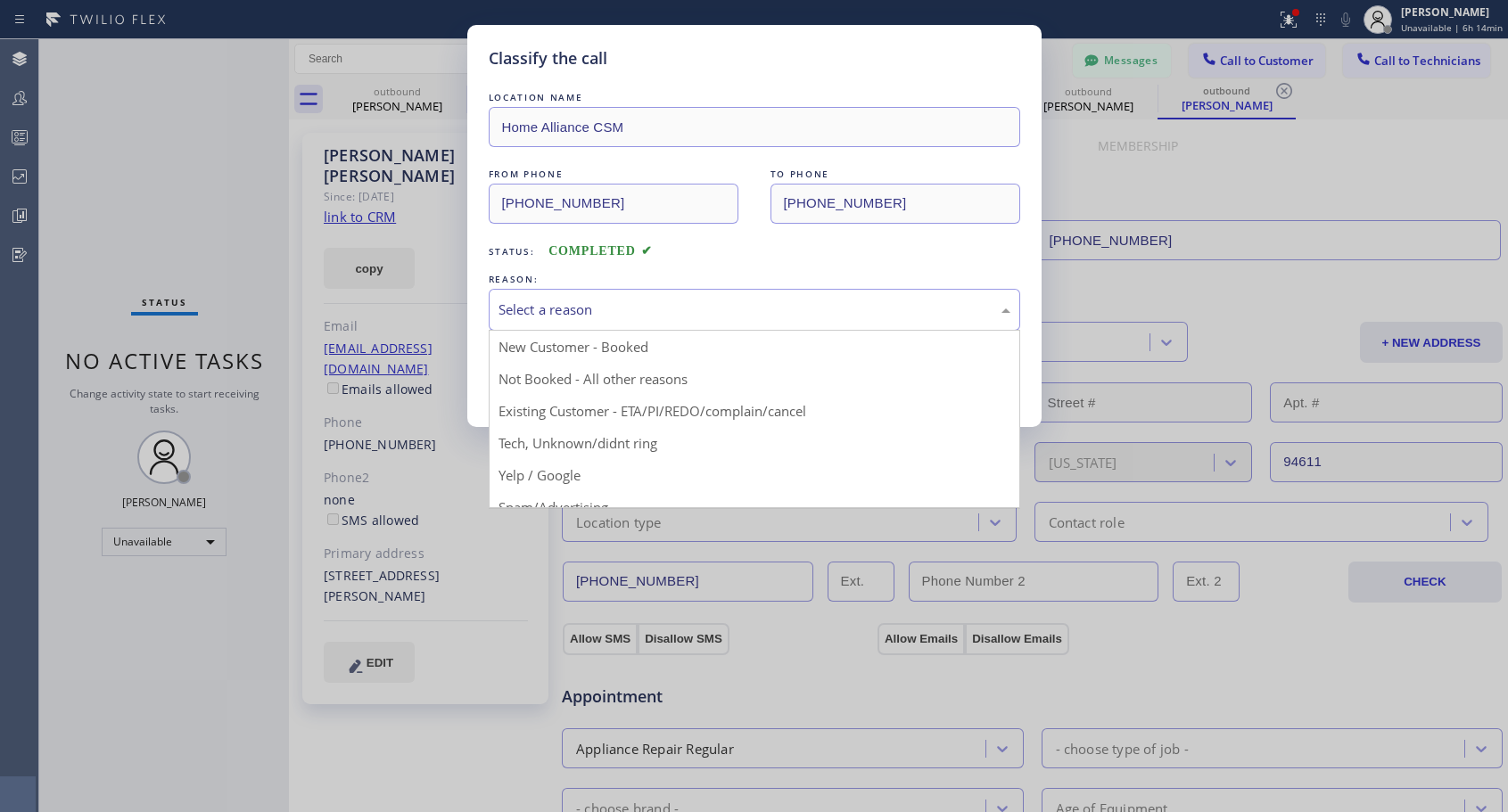
click at [653, 310] on div "Select a reason" at bounding box center [754, 309] width 512 height 20
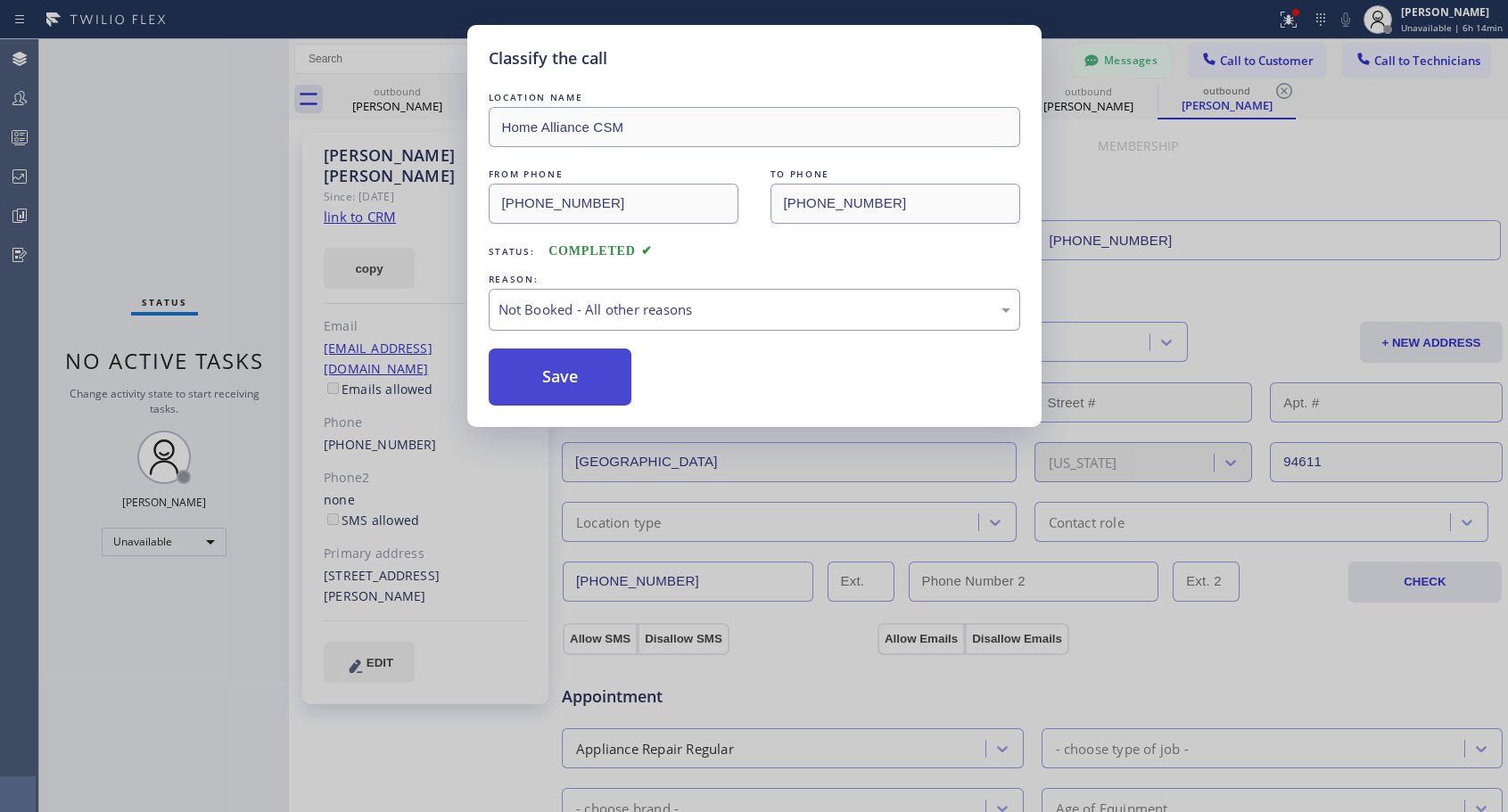
click at [591, 383] on button "Save" at bounding box center [561, 377] width 144 height 57
